Goal: Task Accomplishment & Management: Use online tool/utility

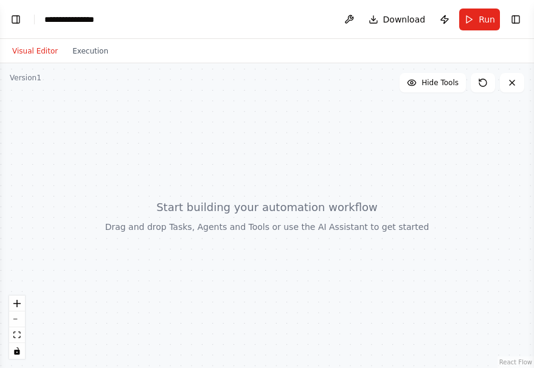
scroll to position [46, 0]
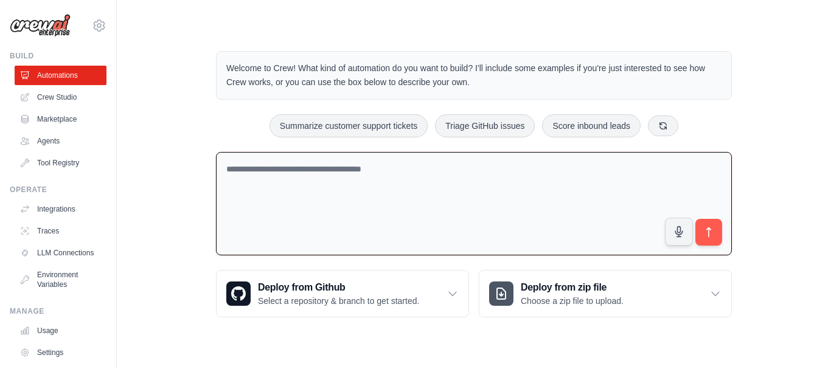
scroll to position [336, 0]
drag, startPoint x: 371, startPoint y: 180, endPoint x: 210, endPoint y: 175, distance: 161.3
click at [210, 175] on div "Welcome to Crew! What kind of automation do you want to build? I'll include som…" at bounding box center [473, 184] width 545 height 305
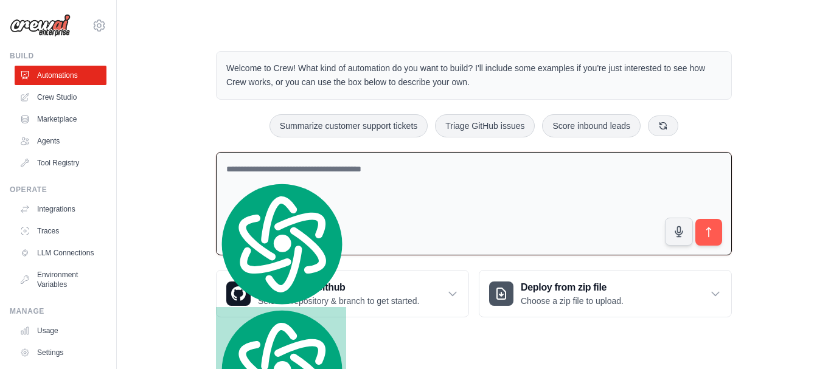
type textarea "**********"
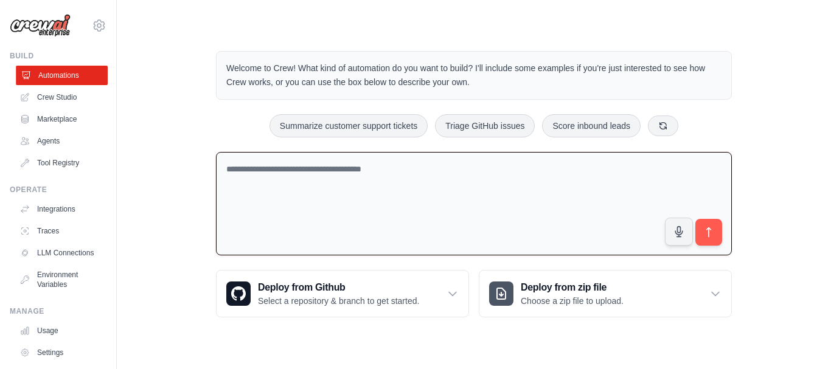
click at [61, 72] on link "Automations" at bounding box center [62, 75] width 92 height 19
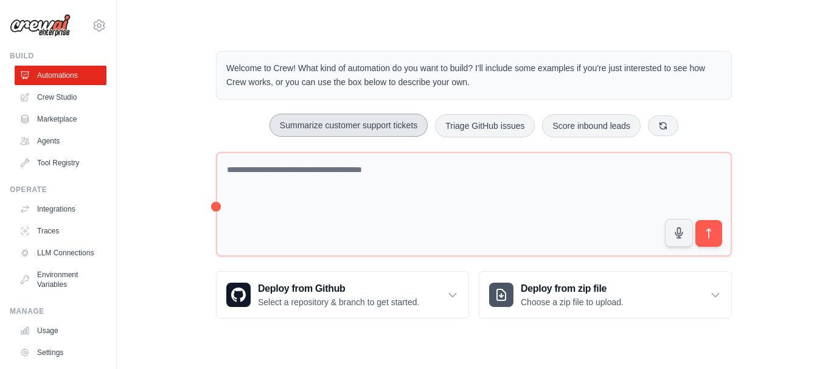
click at [348, 127] on button "Summarize customer support tickets" at bounding box center [348, 125] width 158 height 23
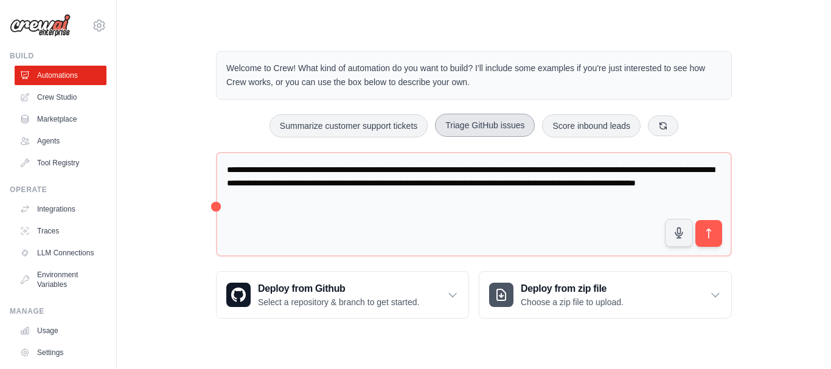
click at [479, 127] on button "Triage GitHub issues" at bounding box center [485, 125] width 100 height 23
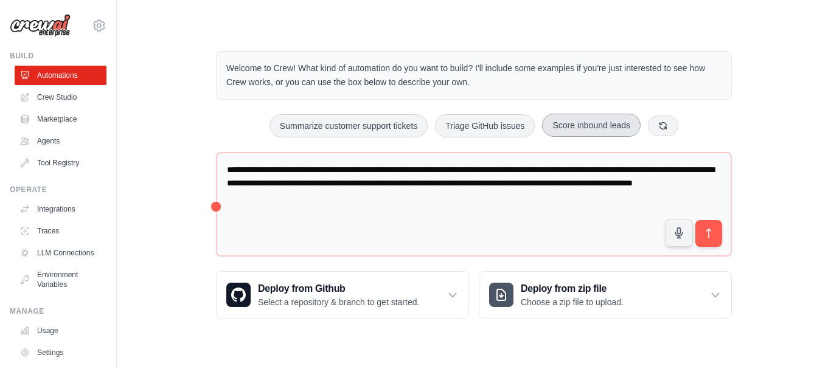
click at [588, 124] on button "Score inbound leads" at bounding box center [591, 125] width 99 height 23
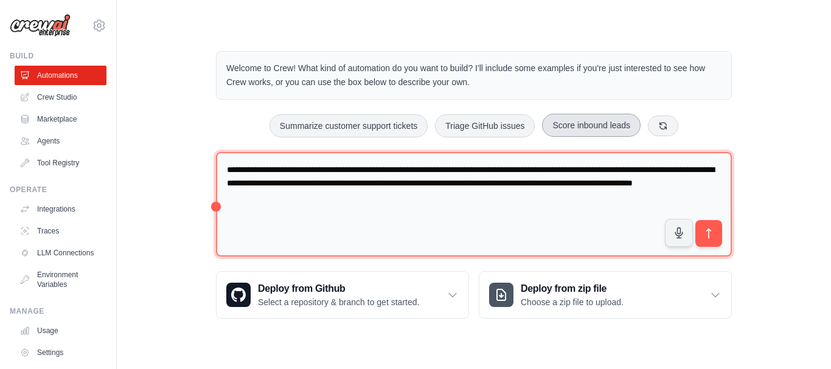
type textarea "**********"
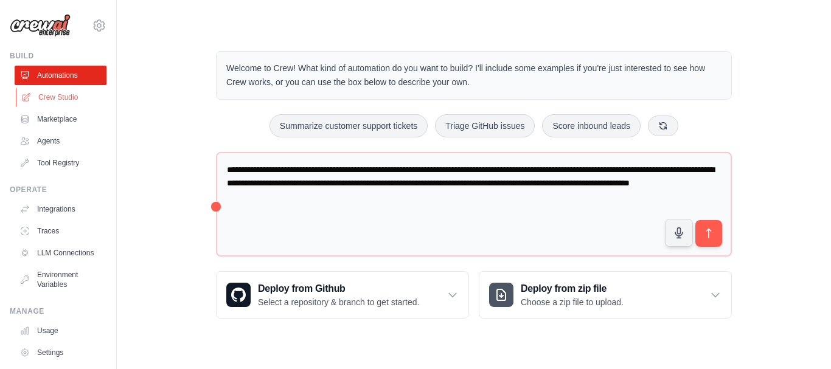
click at [45, 99] on link "Crew Studio" at bounding box center [62, 97] width 92 height 19
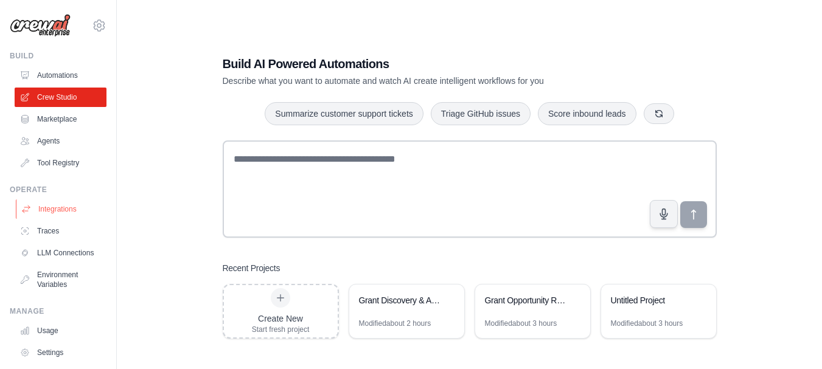
click at [66, 211] on link "Integrations" at bounding box center [62, 208] width 92 height 19
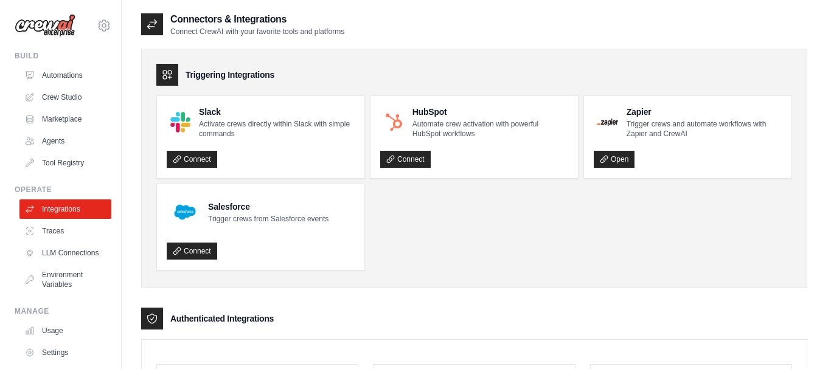
scroll to position [336, 0]
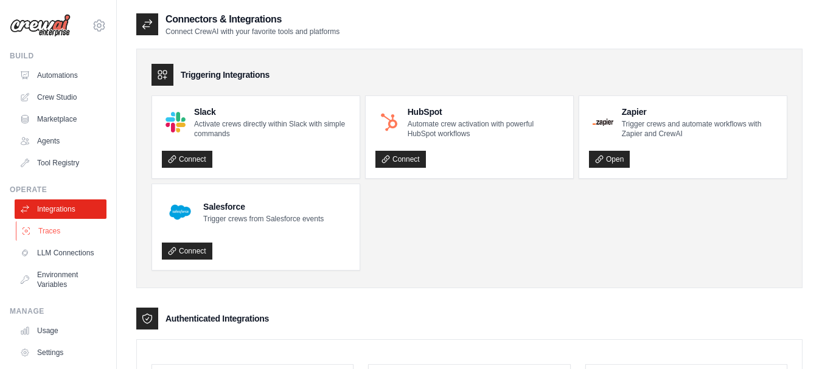
click at [55, 231] on link "Traces" at bounding box center [62, 230] width 92 height 19
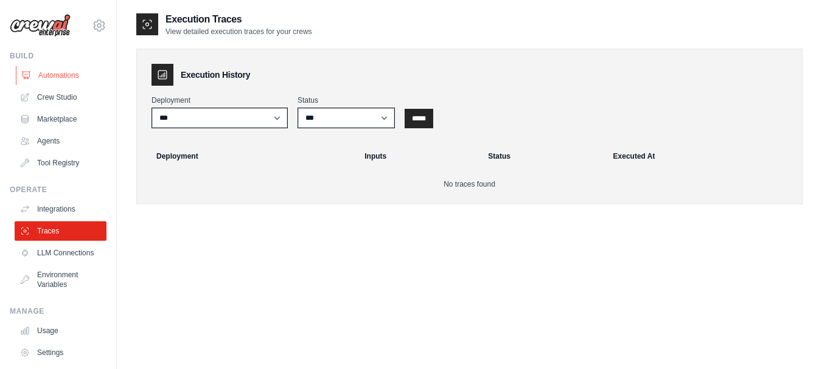
click at [46, 73] on link "Automations" at bounding box center [62, 75] width 92 height 19
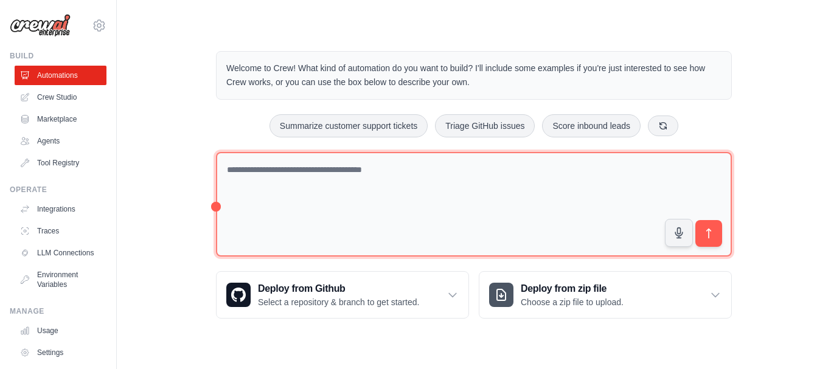
click at [272, 178] on textarea at bounding box center [474, 204] width 516 height 105
paste textarea "**********"
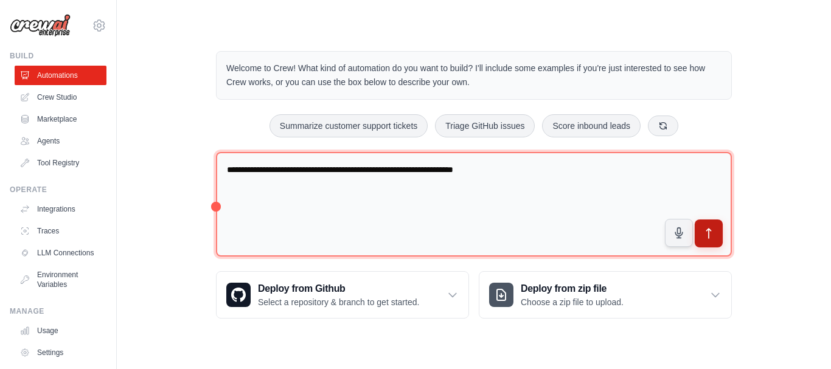
type textarea "**********"
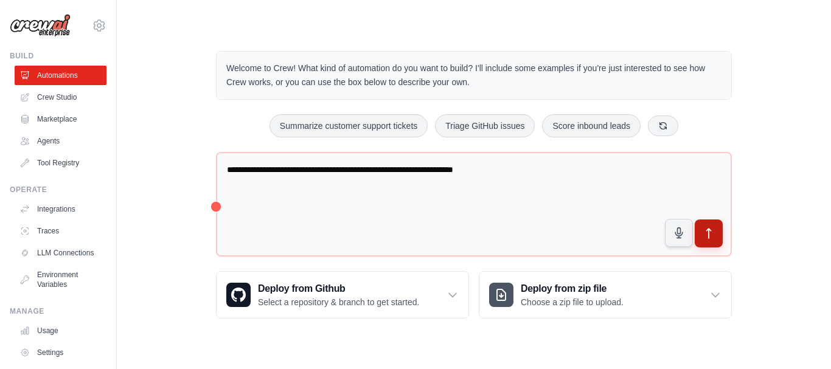
click at [716, 238] on button "submit" at bounding box center [709, 234] width 28 height 28
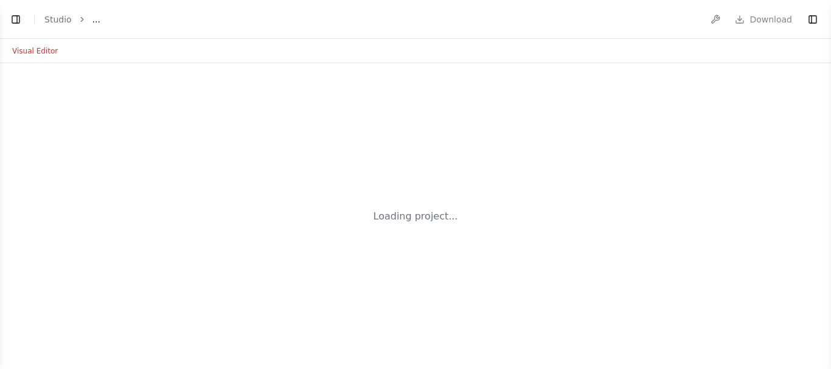
select select "****"
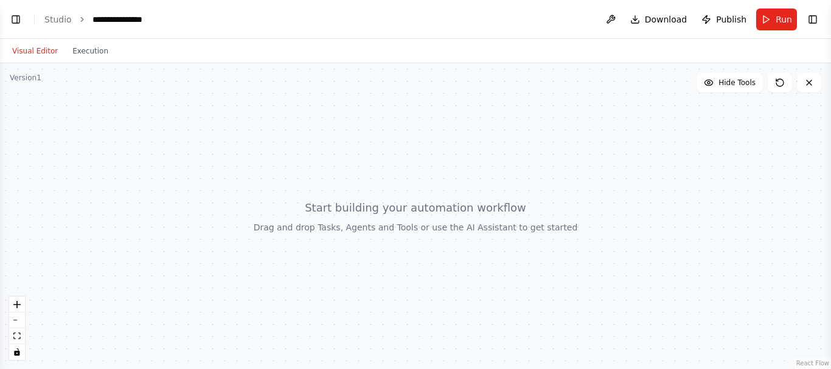
scroll to position [223, 0]
click at [35, 52] on button "Visual Editor" at bounding box center [35, 51] width 60 height 15
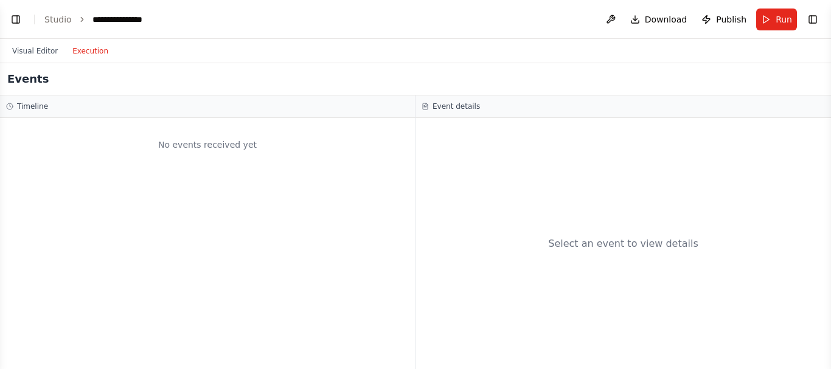
click at [77, 50] on button "Execution" at bounding box center [90, 51] width 50 height 15
click at [36, 46] on button "Visual Editor" at bounding box center [35, 51] width 60 height 15
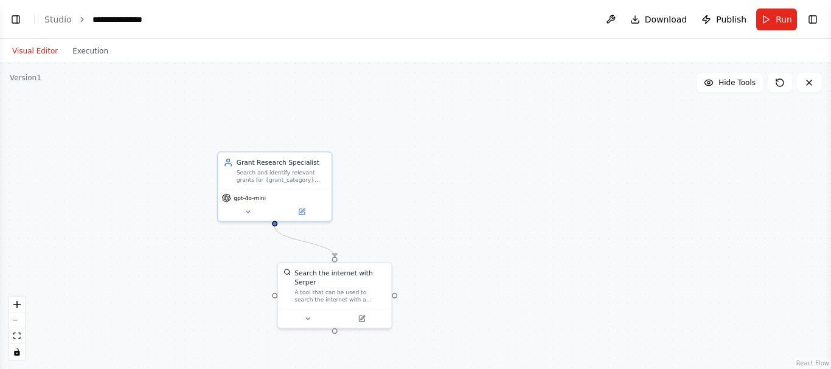
scroll to position [322, 0]
click at [10, 17] on button "Toggle Left Sidebar" at bounding box center [15, 19] width 17 height 17
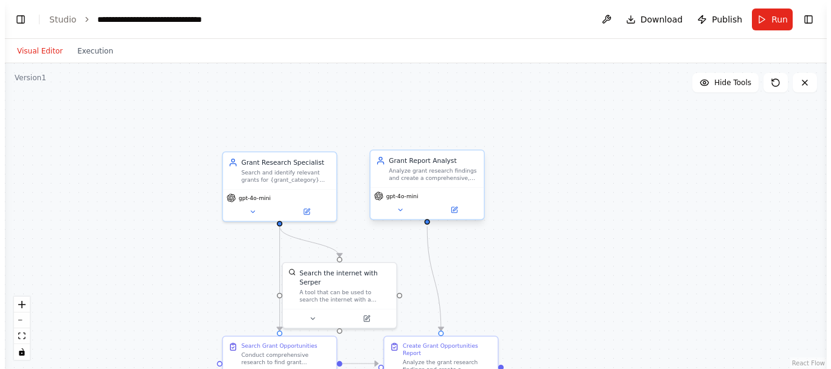
scroll to position [973, 0]
click at [14, 24] on button "Toggle Left Sidebar" at bounding box center [15, 19] width 17 height 17
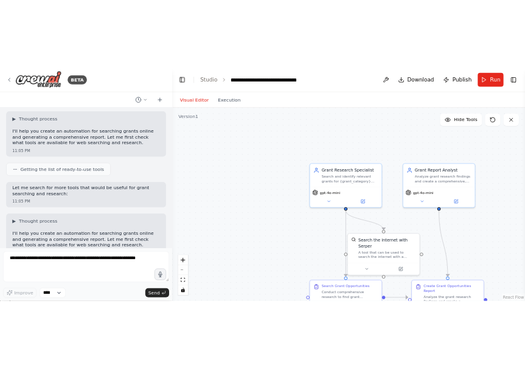
scroll to position [0, 0]
